Goal: Answer question/provide support: Answer question/provide support

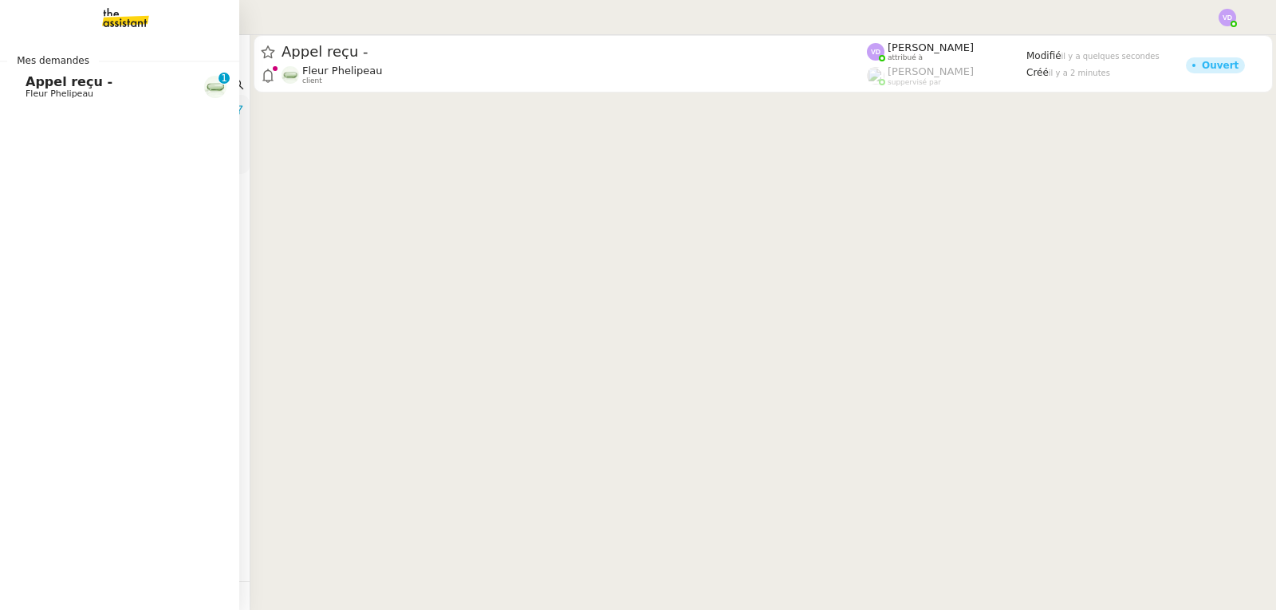
click at [76, 93] on span "Fleur Phelipeau" at bounding box center [60, 94] width 68 height 10
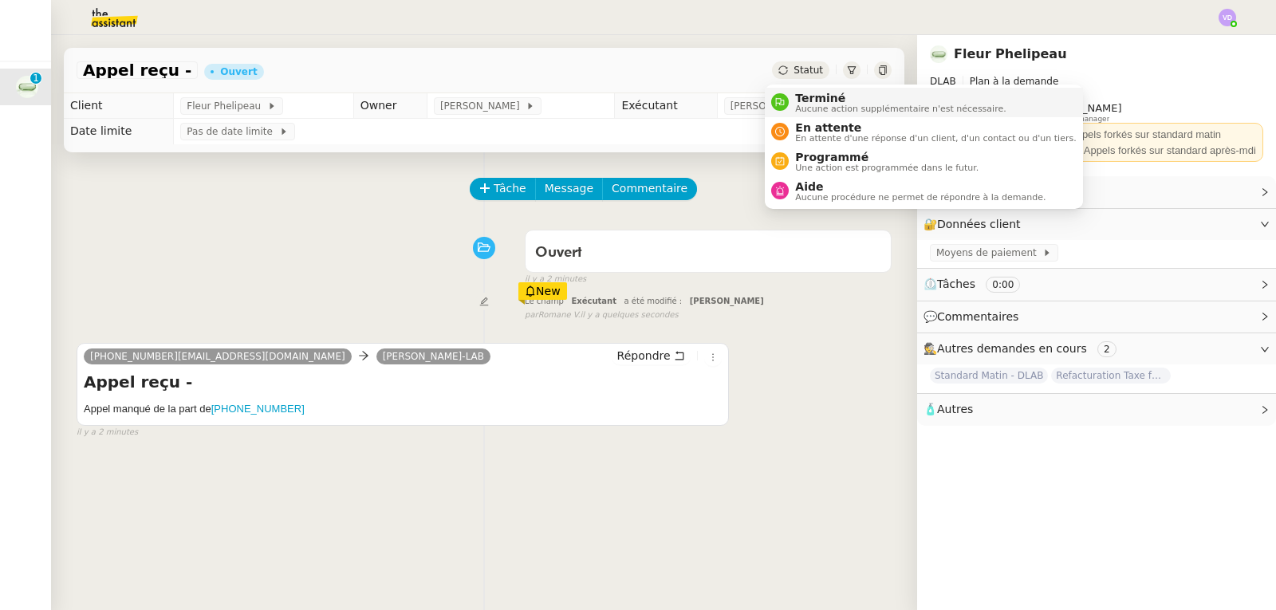
click at [810, 104] on span "Aucune action supplémentaire n'est nécessaire." at bounding box center [900, 108] width 211 height 9
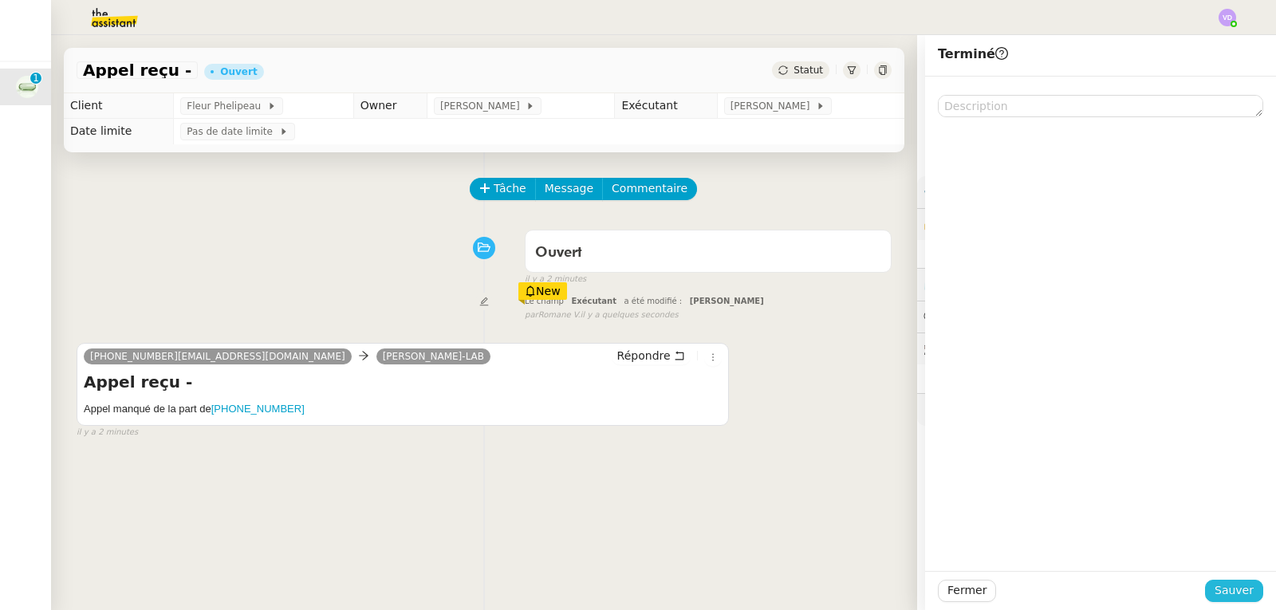
click at [1220, 593] on span "Sauver" at bounding box center [1234, 590] width 39 height 18
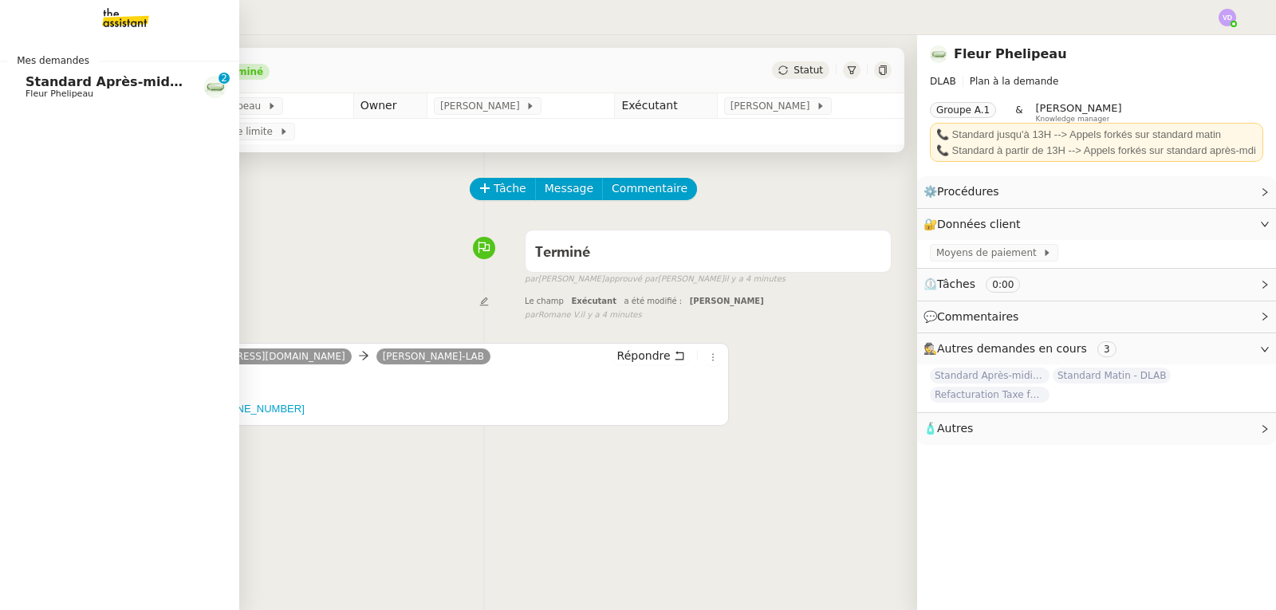
click at [106, 92] on span "Fleur Phelipeau" at bounding box center [106, 94] width 161 height 10
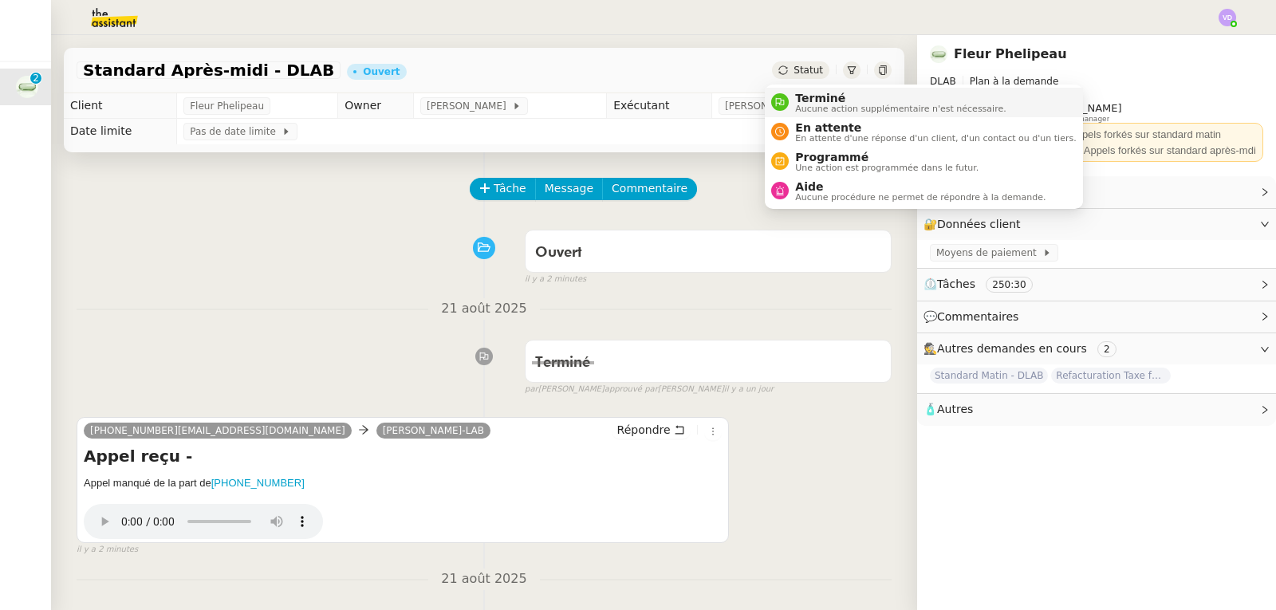
click at [808, 95] on span "Terminé" at bounding box center [900, 98] width 211 height 13
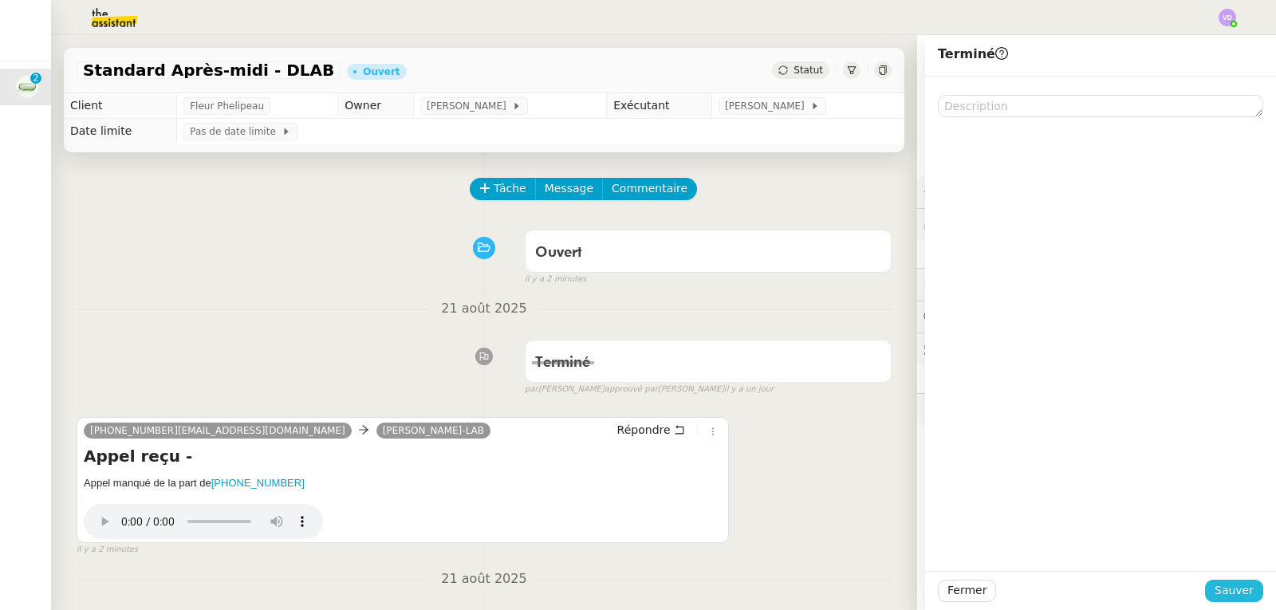
drag, startPoint x: 1228, startPoint y: 588, endPoint x: 870, endPoint y: 32, distance: 661.3
click at [1228, 589] on span "Sauver" at bounding box center [1234, 590] width 39 height 18
